Goal: Information Seeking & Learning: Learn about a topic

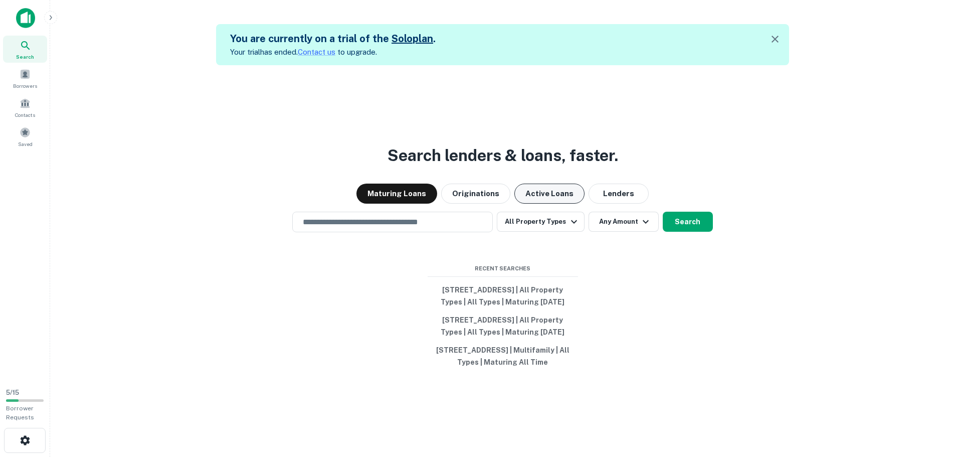
click at [527, 183] on button "Active Loans" at bounding box center [549, 193] width 70 height 20
click at [393, 216] on input "text" at bounding box center [393, 222] width 192 height 12
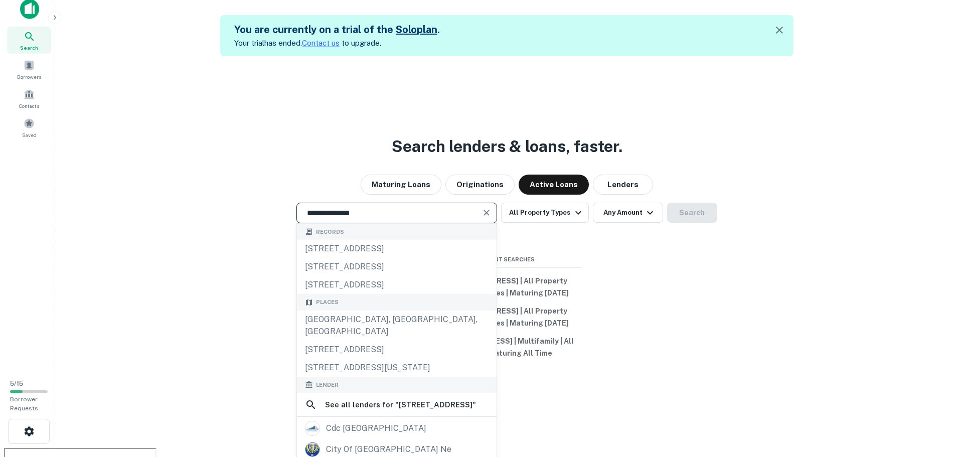
scroll to position [16, 0]
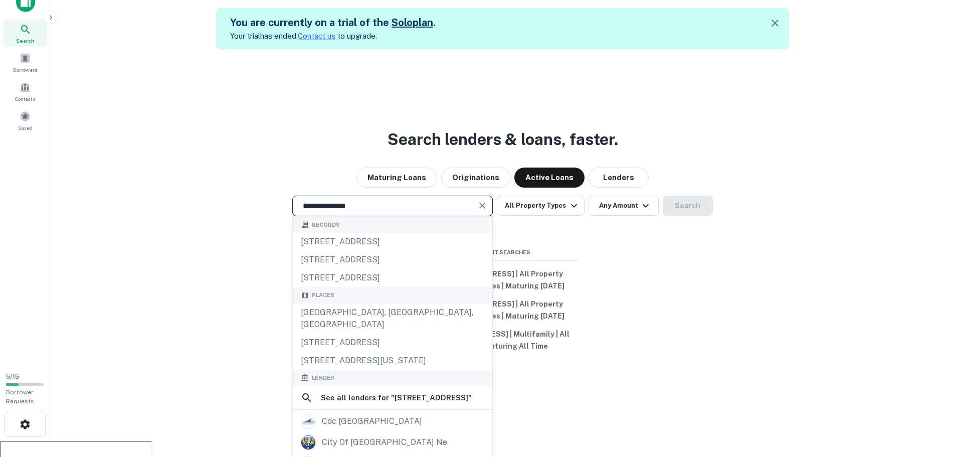
click at [394, 200] on input "**********" at bounding box center [385, 206] width 176 height 12
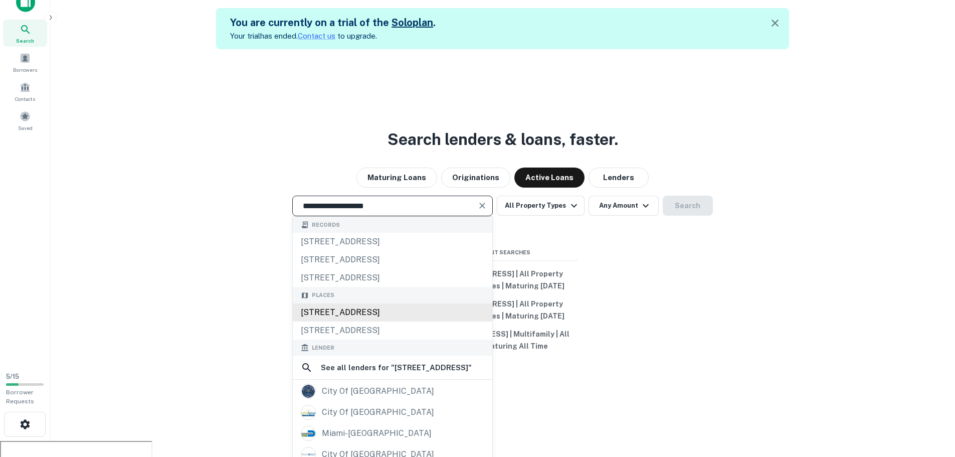
click at [423, 303] on div "[STREET_ADDRESS]" at bounding box center [393, 312] width 200 height 18
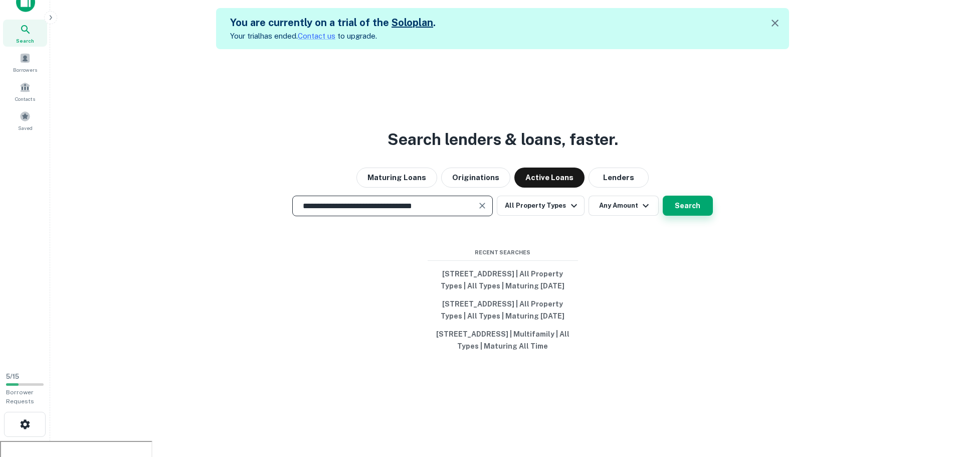
type input "**********"
click at [703, 196] on button "Search" at bounding box center [688, 206] width 50 height 20
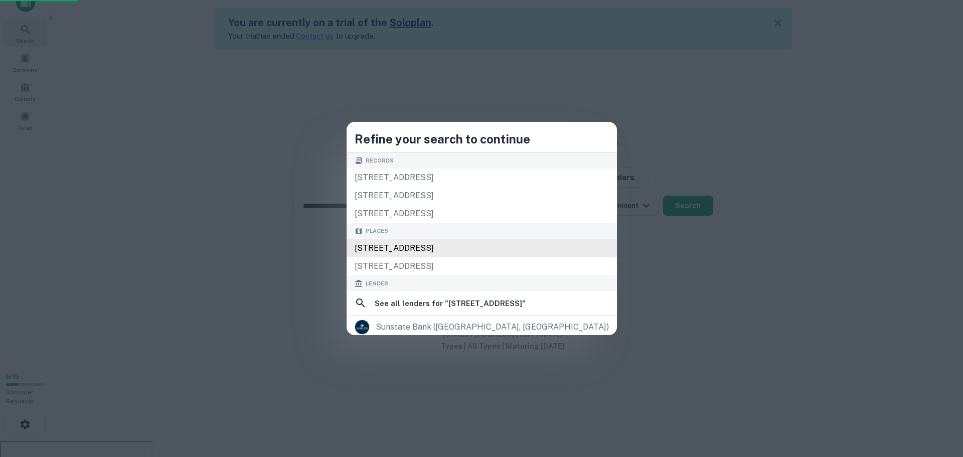
click at [455, 247] on div "[STREET_ADDRESS]" at bounding box center [481, 248] width 270 height 18
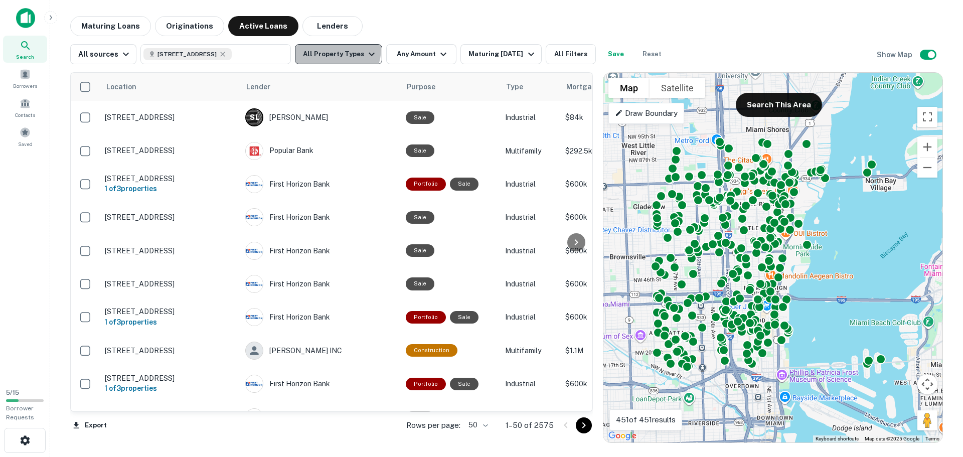
click at [329, 49] on button "All Property Types" at bounding box center [338, 54] width 87 height 20
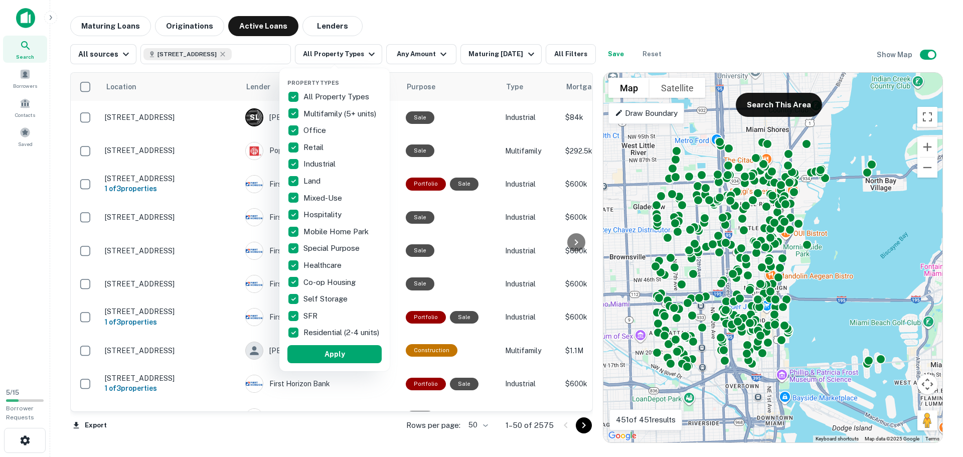
click at [472, 30] on div at bounding box center [481, 228] width 963 height 457
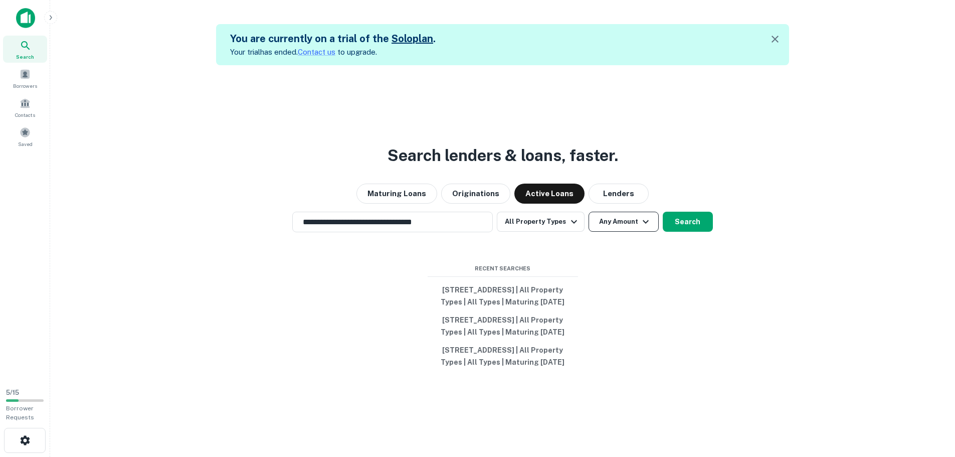
click at [629, 212] on button "Any Amount" at bounding box center [624, 222] width 70 height 20
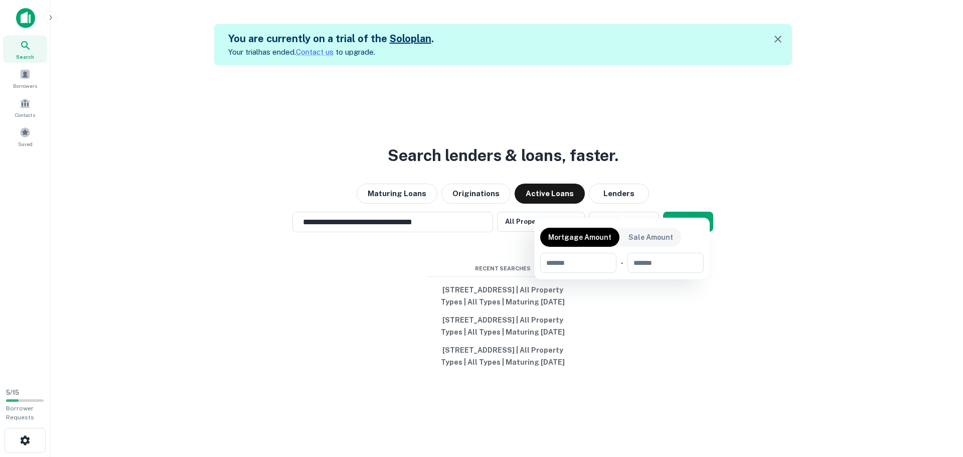
click at [761, 139] on div at bounding box center [481, 228] width 963 height 457
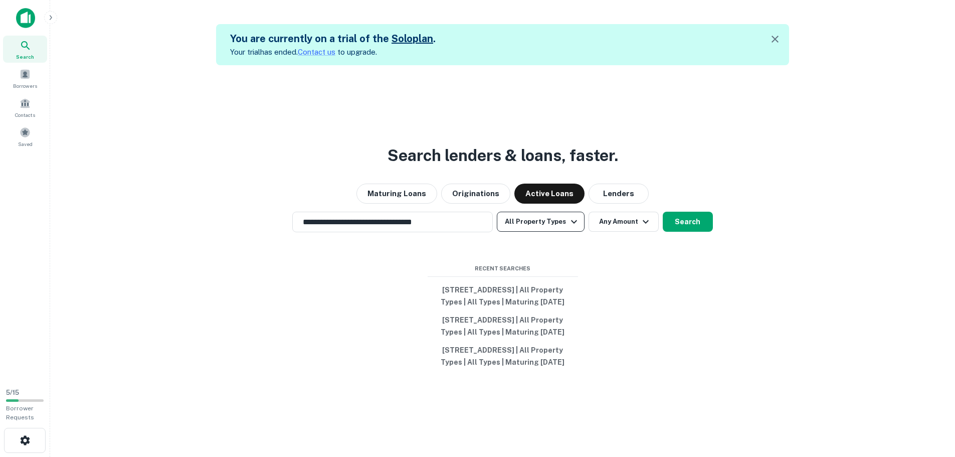
click at [535, 212] on button "All Property Types" at bounding box center [540, 222] width 87 height 20
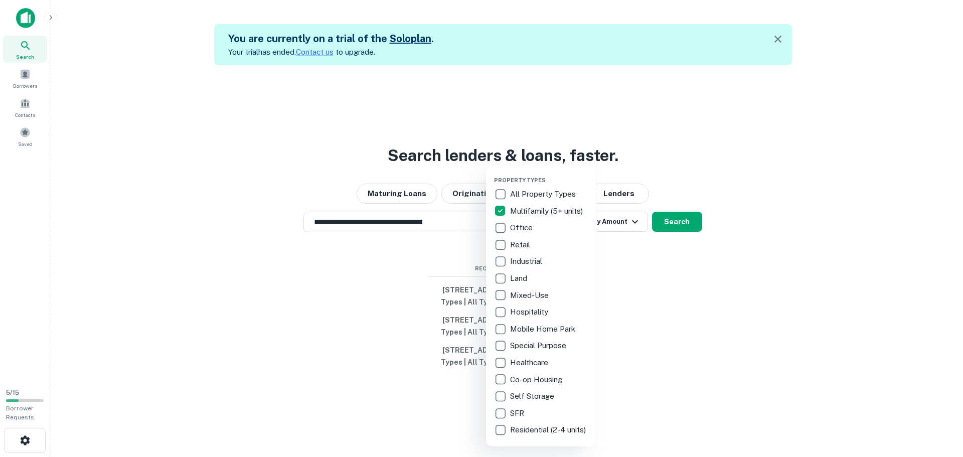
click at [750, 308] on div at bounding box center [481, 228] width 963 height 457
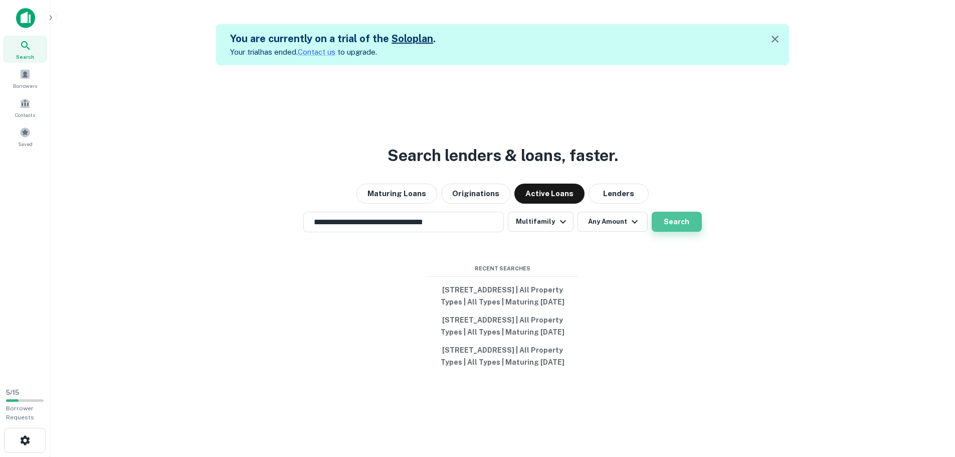
click at [677, 212] on button "Search" at bounding box center [677, 222] width 50 height 20
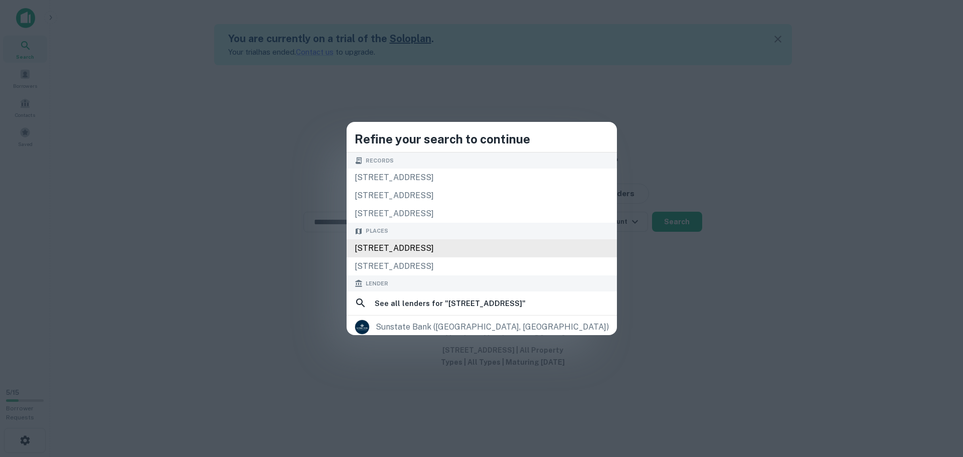
click at [433, 248] on div "[STREET_ADDRESS]" at bounding box center [481, 248] width 270 height 18
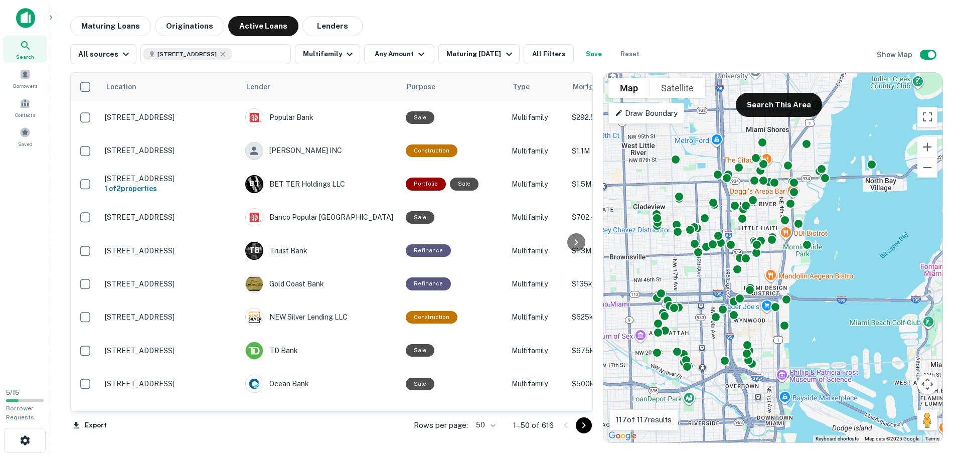
click at [469, 66] on div "Location Lender Purpose Type Mortgage Amount Borrower Last Financed Date Maturi…" at bounding box center [506, 253] width 872 height 379
click at [470, 60] on button "Maturing [DATE]" at bounding box center [478, 54] width 81 height 20
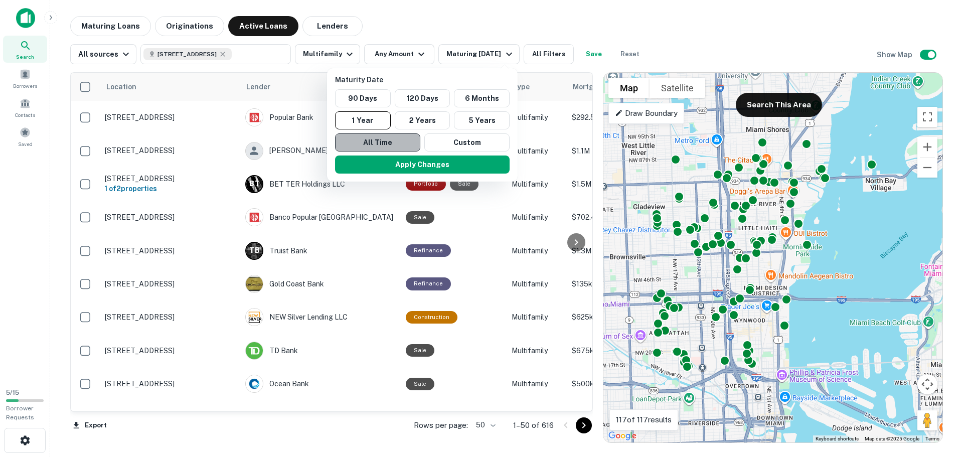
click at [380, 144] on button "All Time" at bounding box center [377, 142] width 85 height 18
click at [407, 164] on button "Apply Changes" at bounding box center [422, 164] width 174 height 18
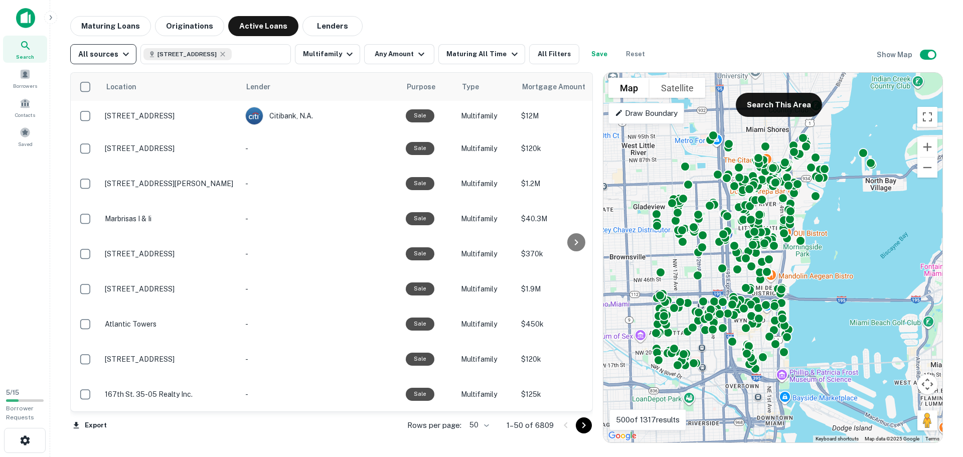
click at [107, 58] on div "All sources" at bounding box center [105, 54] width 54 height 12
click at [479, 27] on div at bounding box center [481, 228] width 963 height 457
click at [28, 18] on img at bounding box center [25, 18] width 19 height 20
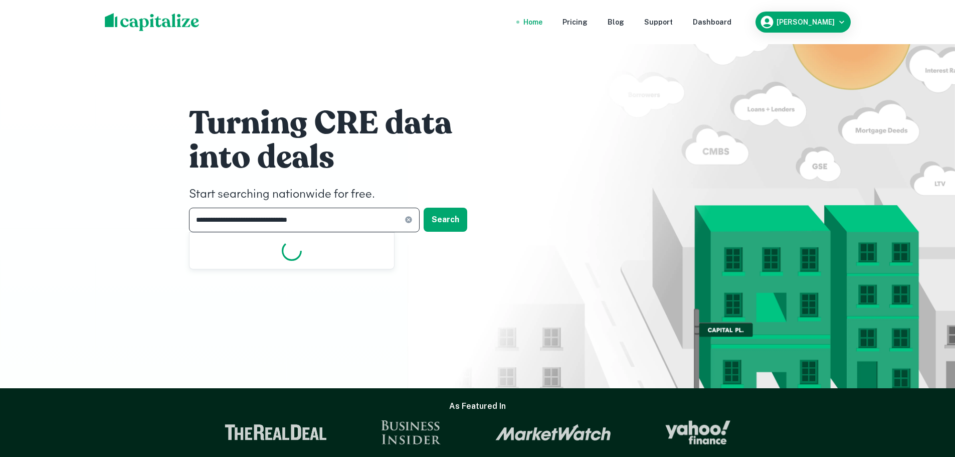
click at [346, 216] on input "**********" at bounding box center [297, 220] width 216 height 25
type input "**********"
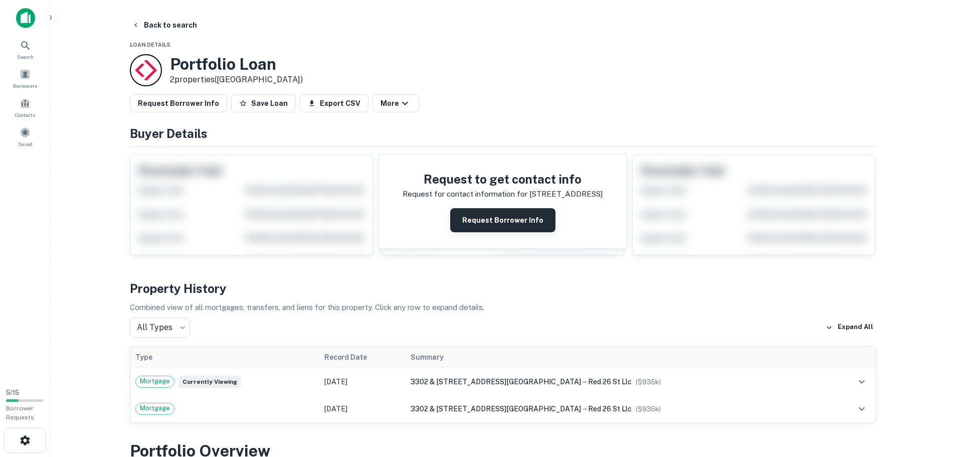
click at [505, 217] on button "Request Borrower Info" at bounding box center [502, 220] width 105 height 24
